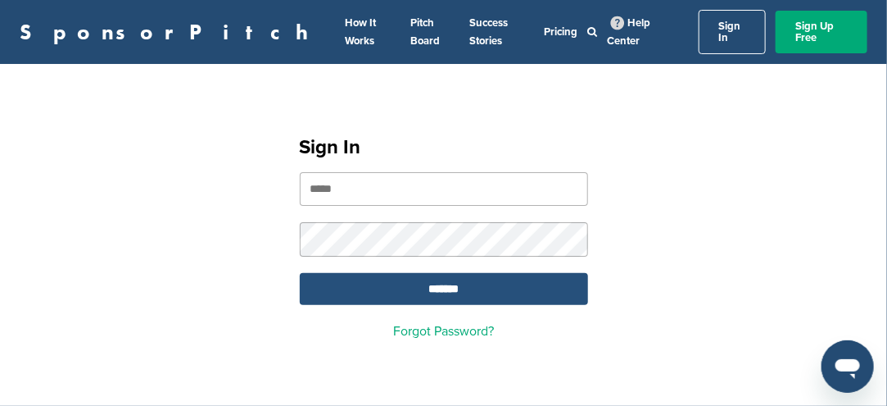
type input "**********"
click at [429, 283] on input "*******" at bounding box center [444, 289] width 288 height 32
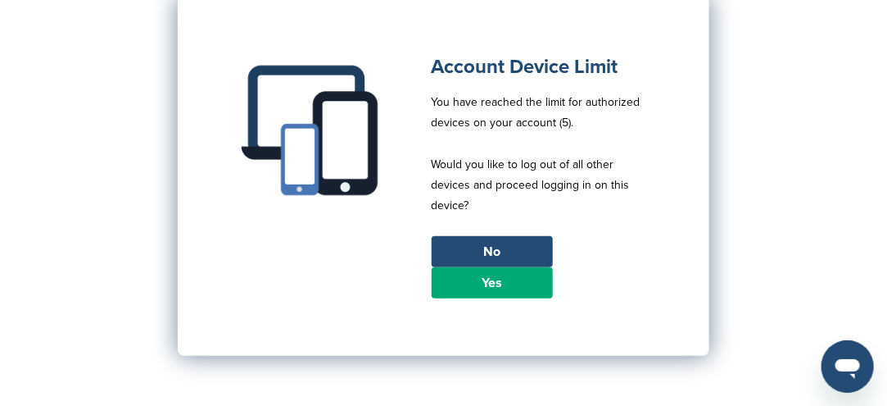
scroll to position [164, 0]
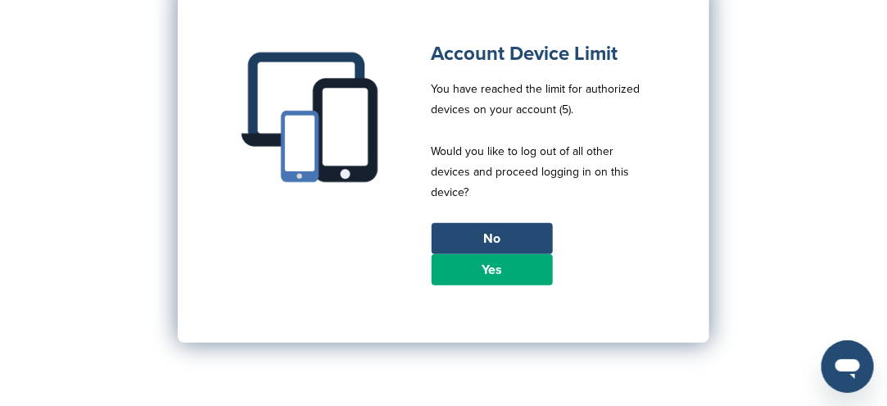
click at [470, 256] on link "Yes" at bounding box center [492, 269] width 121 height 31
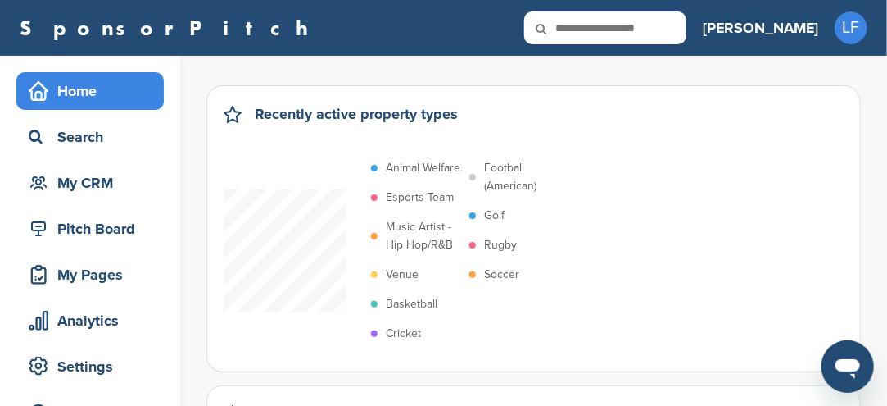
click at [686, 29] on input "text" at bounding box center [605, 27] width 162 height 33
click at [687, 25] on input "text" at bounding box center [605, 27] width 162 height 33
type input "*******"
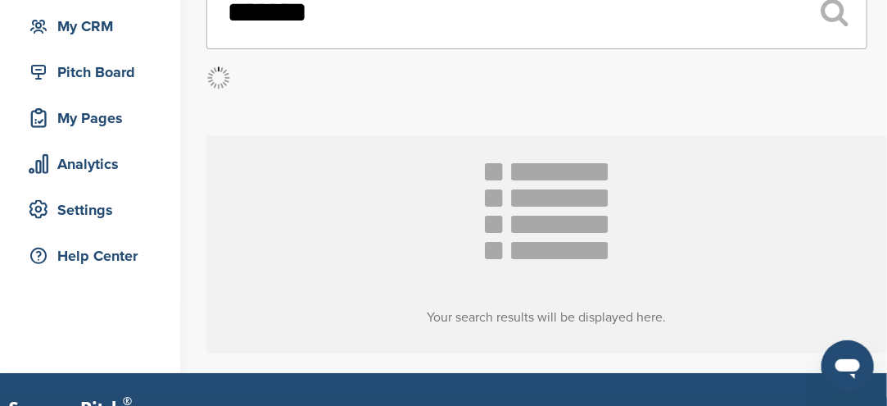
scroll to position [164, 0]
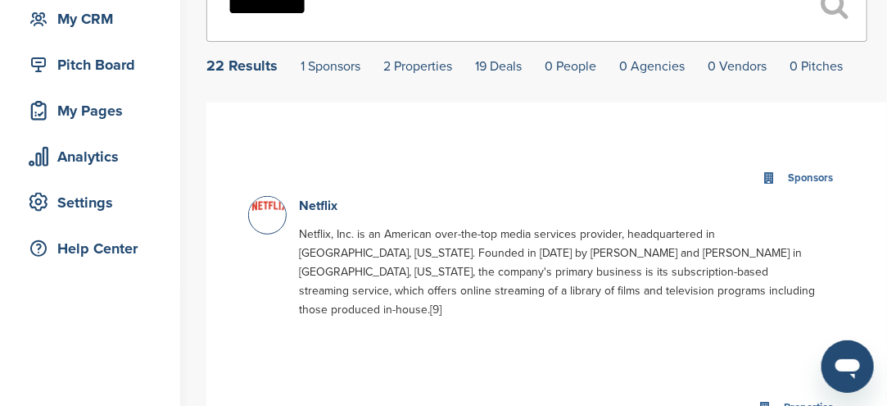
click at [264, 215] on div at bounding box center [267, 215] width 39 height 39
click at [315, 210] on link "Netflix" at bounding box center [318, 205] width 39 height 16
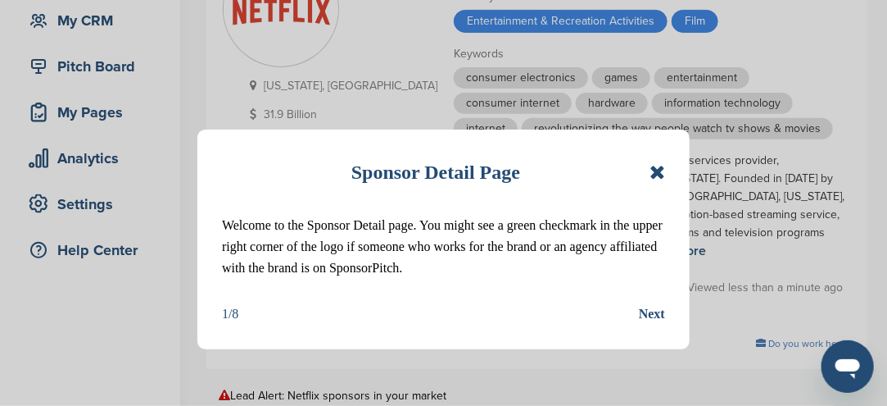
scroll to position [164, 0]
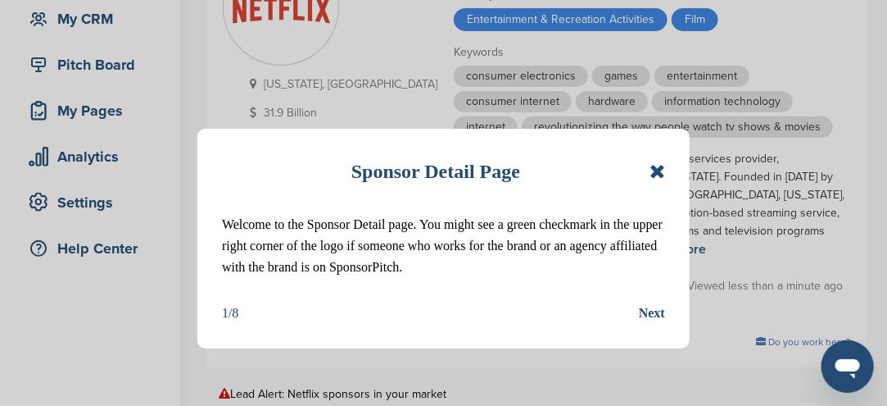
click at [666, 176] on div "Sponsor Detail Page Welcome to the Sponsor Detail page. You might see a green c…" at bounding box center [443, 239] width 492 height 220
click at [660, 176] on icon at bounding box center [658, 171] width 16 height 20
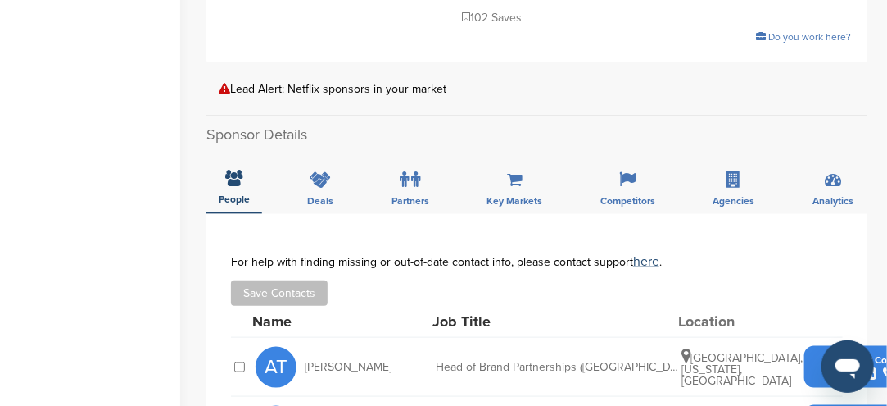
scroll to position [492, 0]
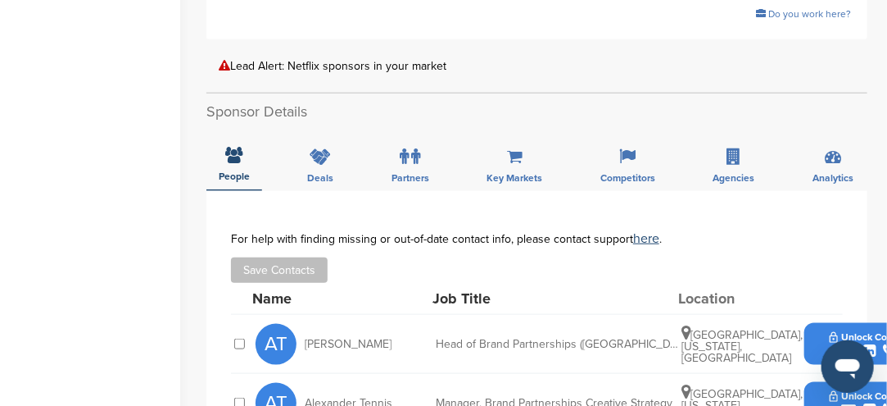
click at [846, 343] on icon "submit" at bounding box center [848, 350] width 15 height 15
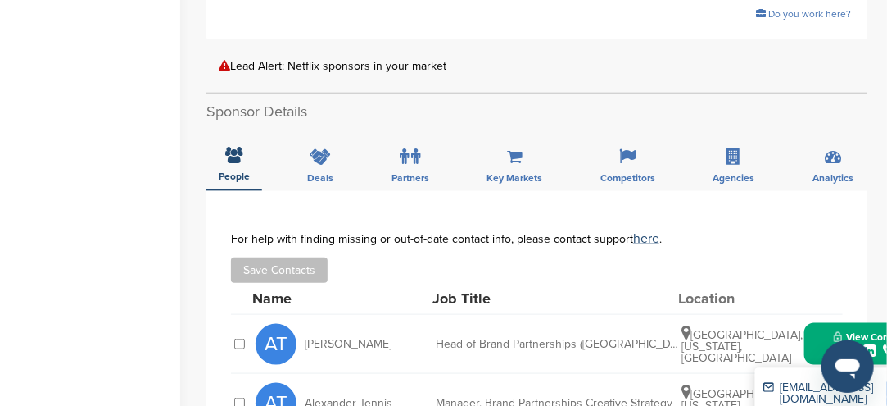
click at [849, 343] on icon "submit" at bounding box center [848, 350] width 15 height 15
click at [851, 343] on icon "submit" at bounding box center [848, 350] width 15 height 15
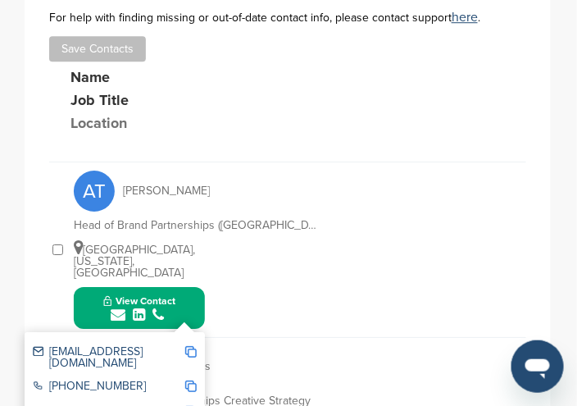
scroll to position [780, 0]
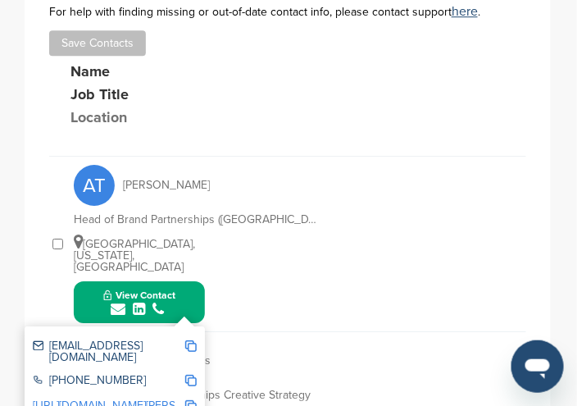
click at [120, 301] on icon "submit" at bounding box center [118, 308] width 15 height 15
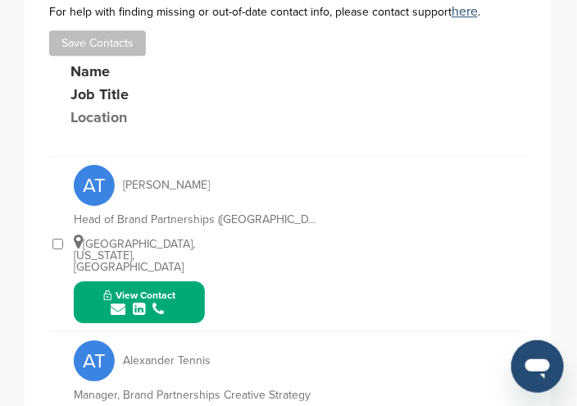
click at [120, 301] on icon "submit" at bounding box center [118, 308] width 15 height 15
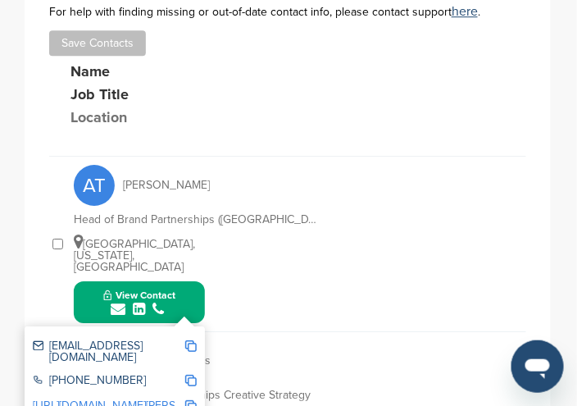
click at [191, 340] on img at bounding box center [190, 345] width 11 height 11
